Goal: Information Seeking & Learning: Learn about a topic

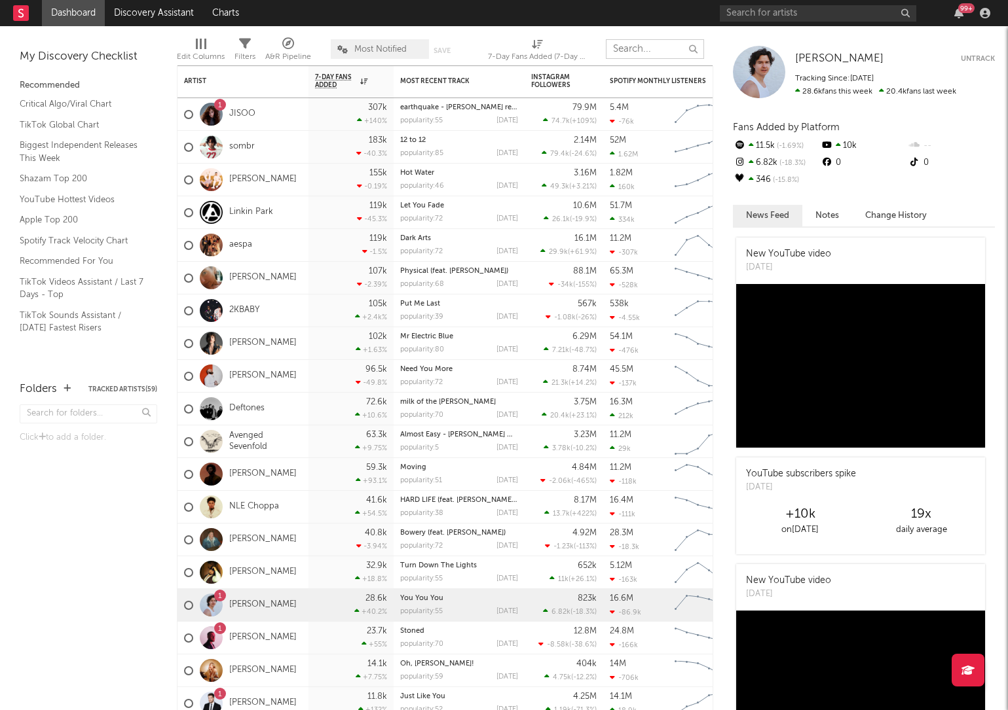
click at [635, 46] on input "text" at bounding box center [655, 49] width 98 height 20
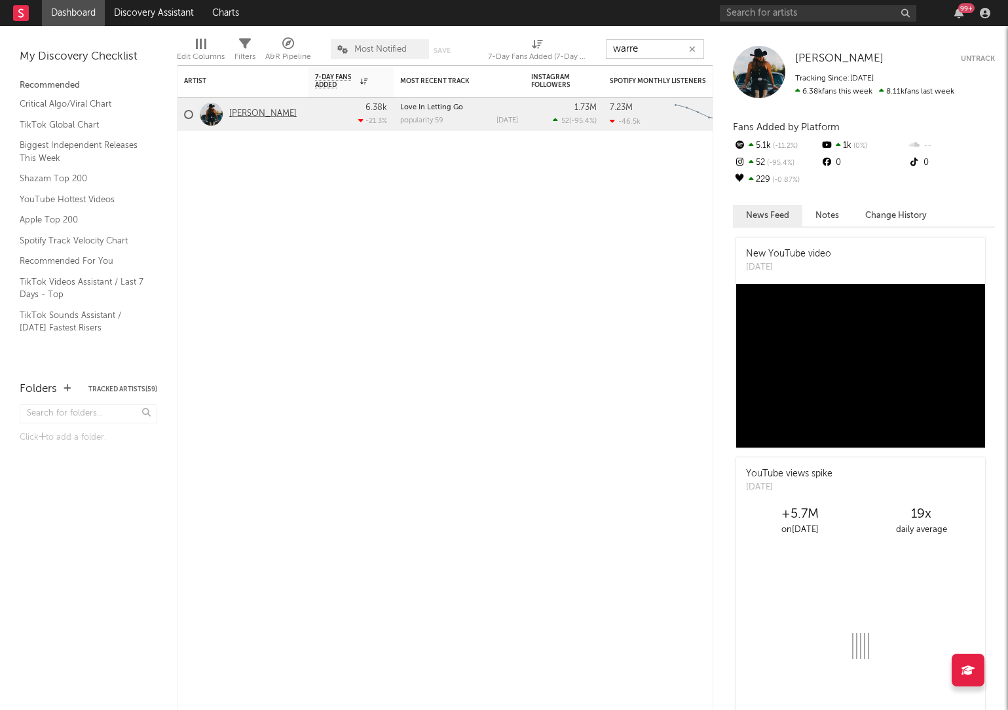
type input "warre"
click at [254, 112] on link "[PERSON_NAME]" at bounding box center [262, 114] width 67 height 11
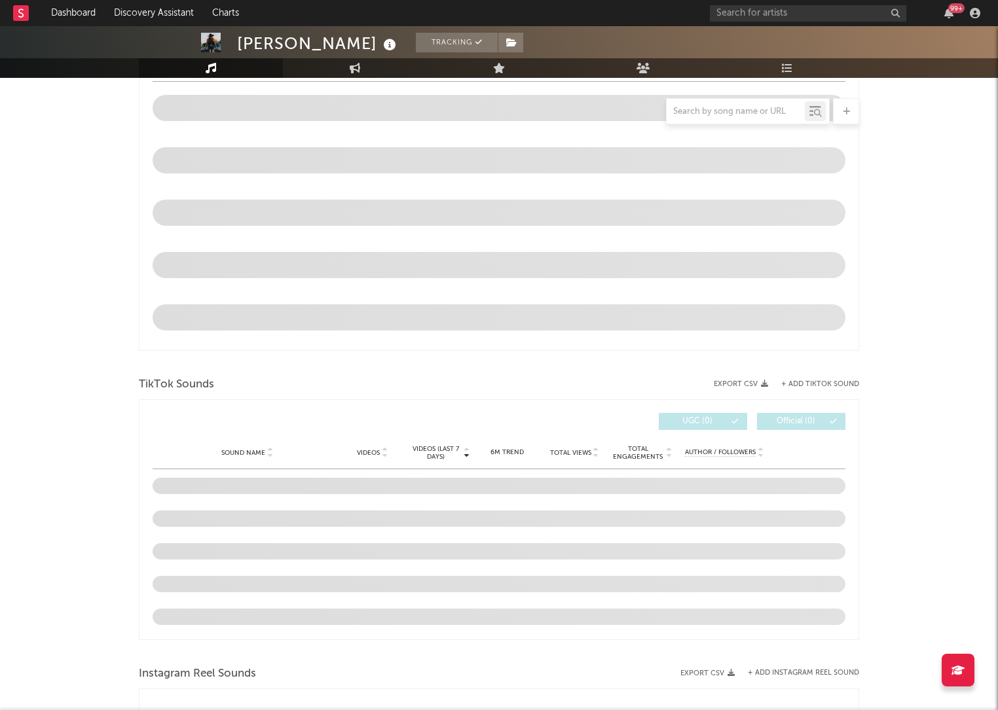
select select "6m"
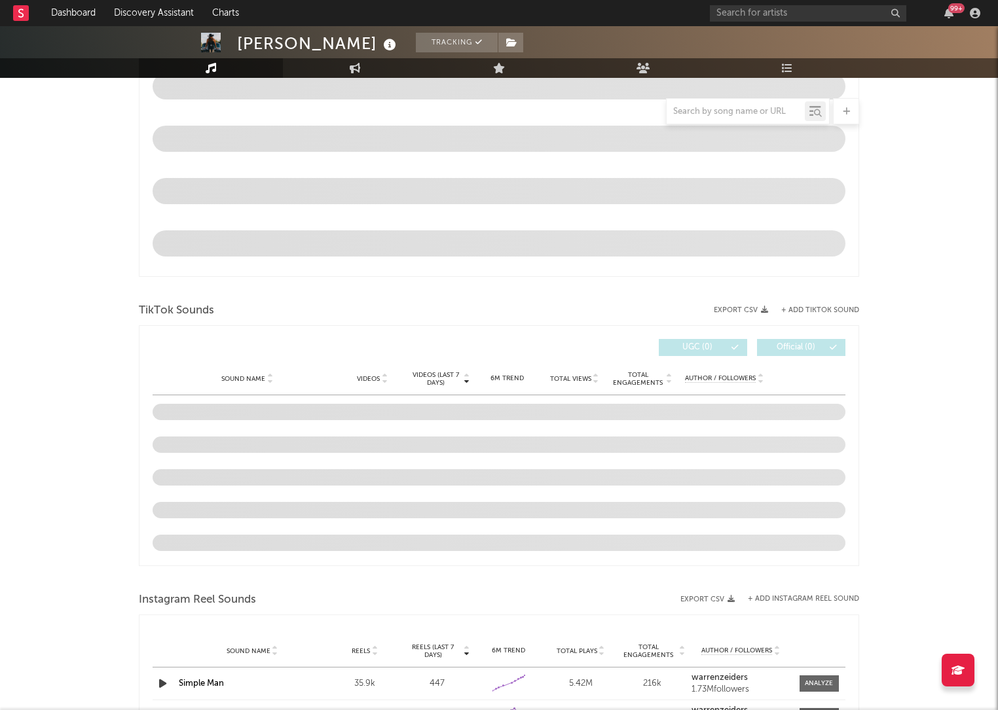
scroll to position [650, 0]
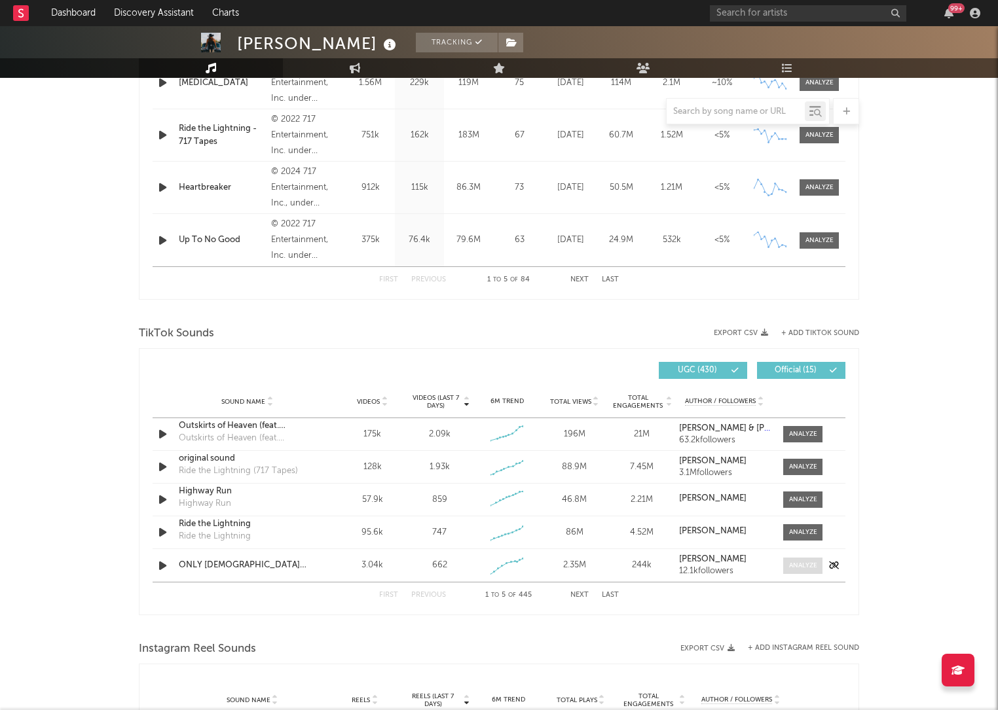
click at [789, 567] on div at bounding box center [803, 566] width 28 height 10
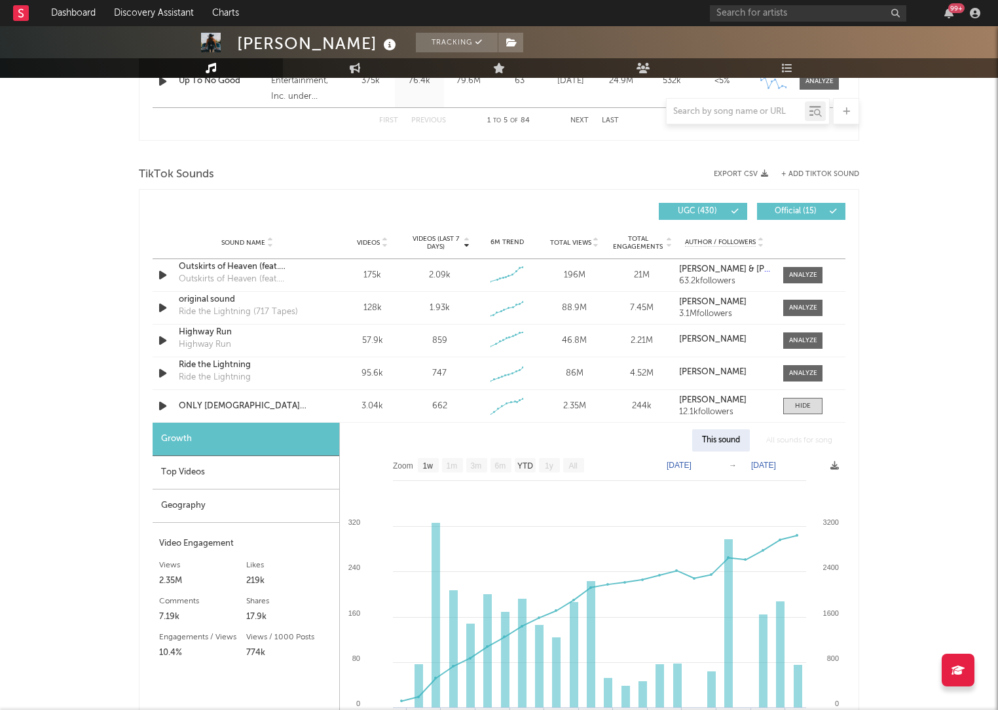
scroll to position [908, 0]
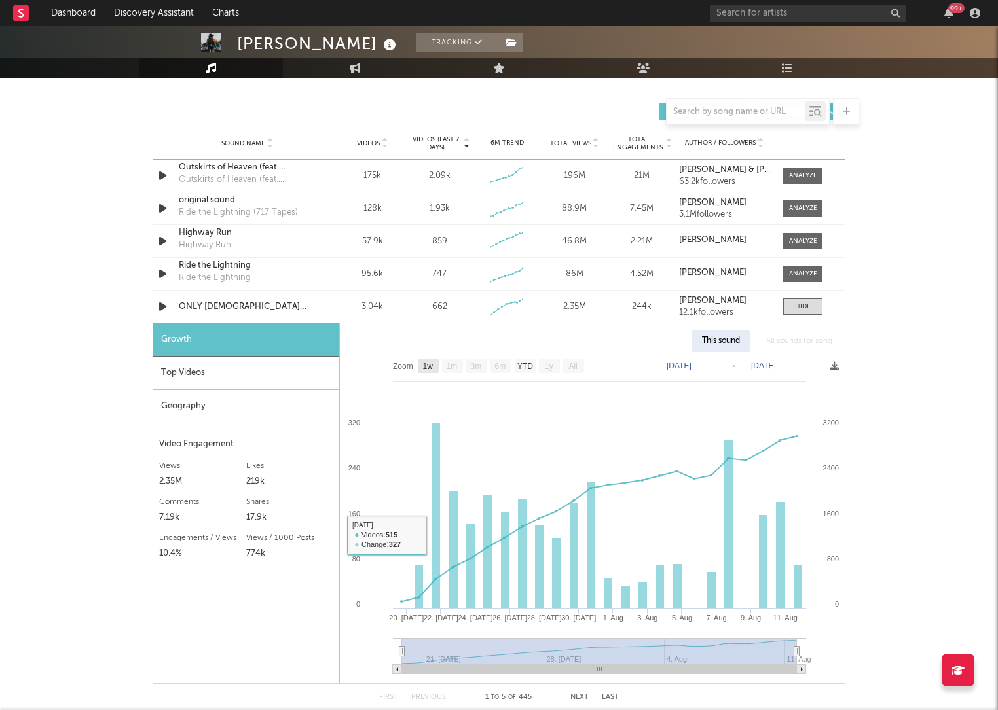
click at [428, 365] on text "1w" at bounding box center [428, 366] width 10 height 9
select select "1w"
type input "[DATE]"
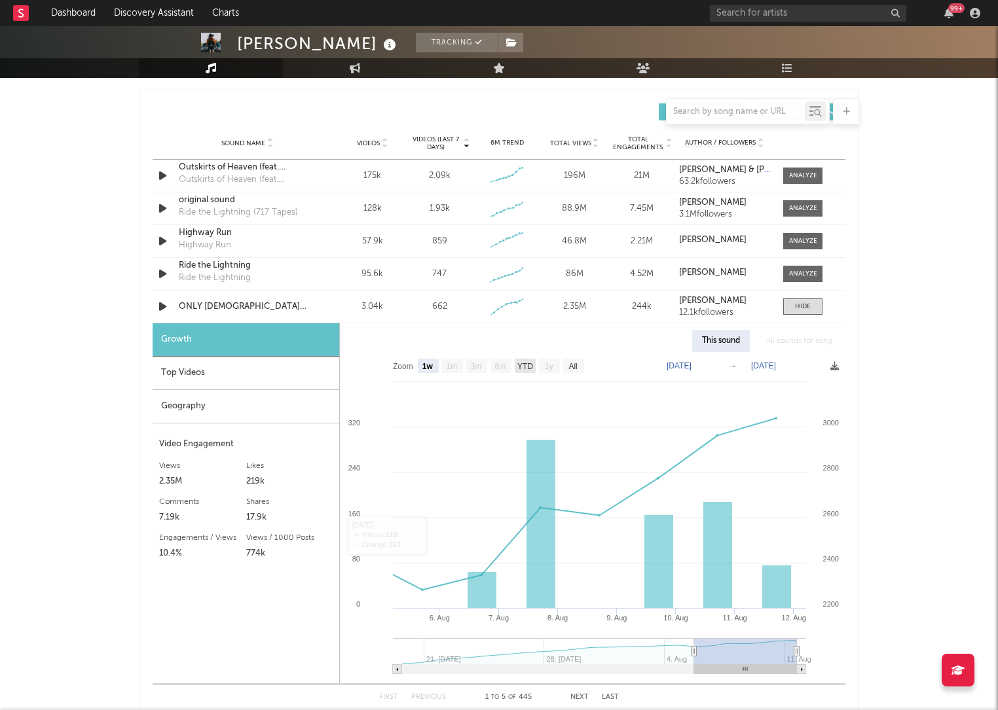
click at [523, 369] on text "YTD" at bounding box center [525, 366] width 16 height 9
select select "YTD"
type input "[DATE]"
